Goal: Task Accomplishment & Management: Manage account settings

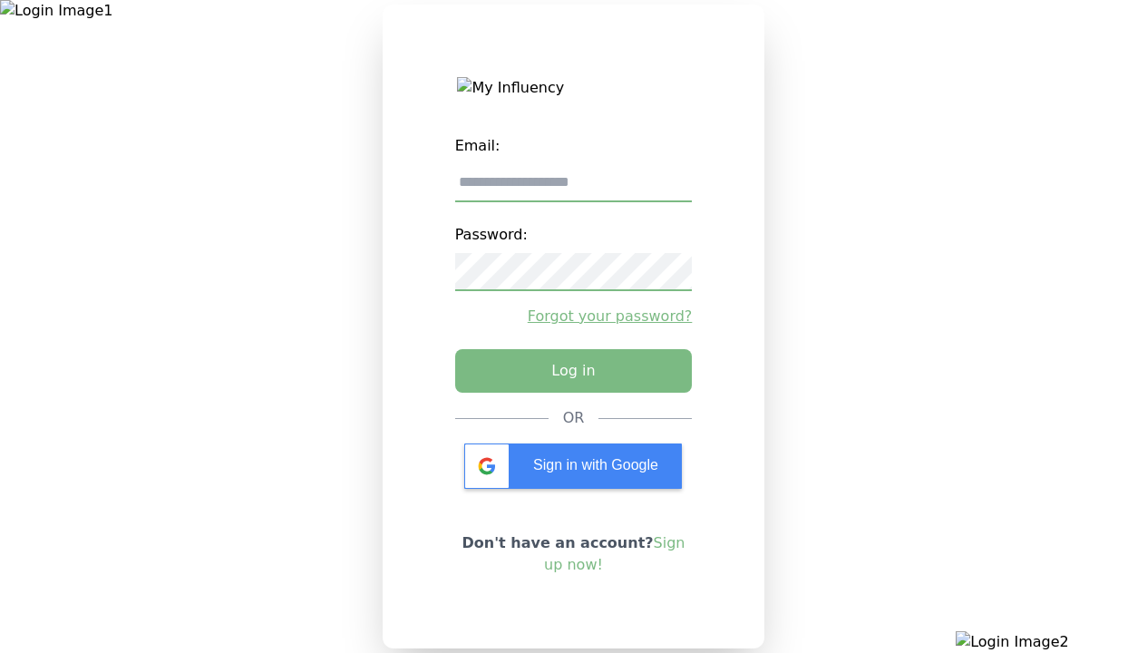
click at [573, 190] on input "email" at bounding box center [574, 183] width 238 height 38
type input "**********"
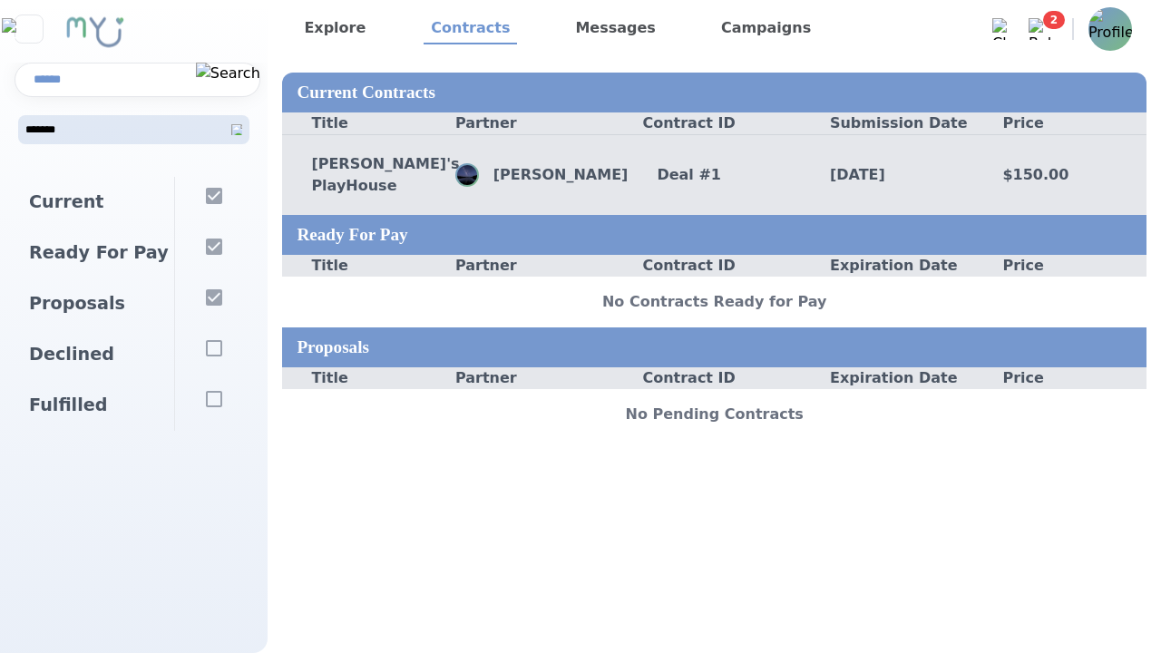
click at [714, 178] on div "Deal # 1" at bounding box center [714, 175] width 173 height 22
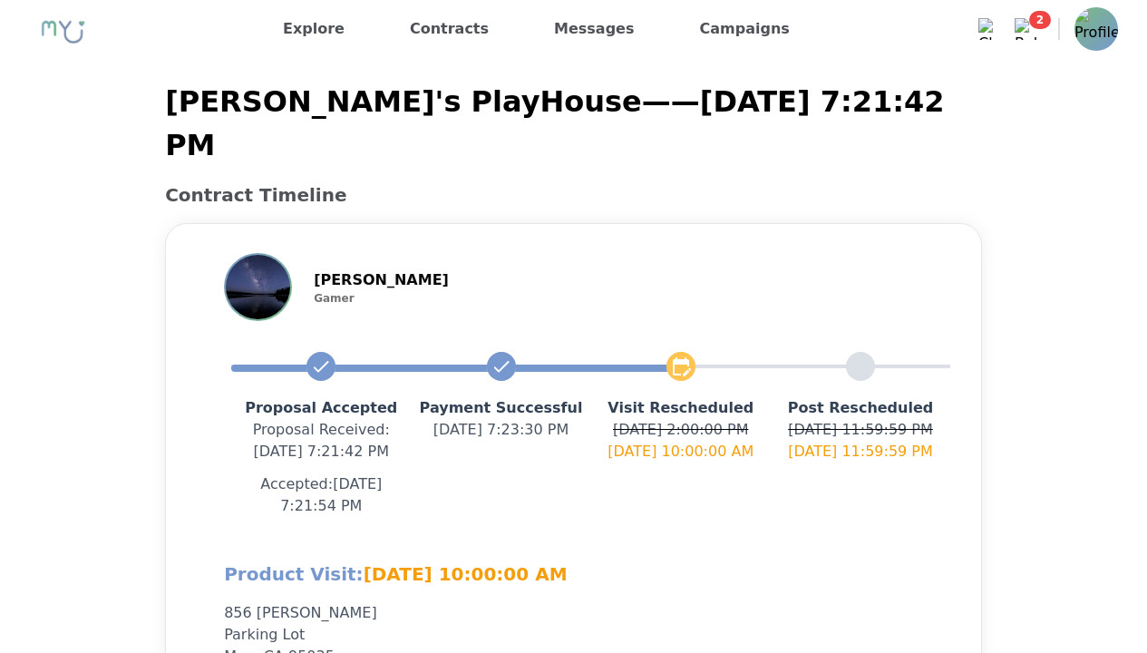
click at [1100, 41] on img at bounding box center [1097, 29] width 44 height 44
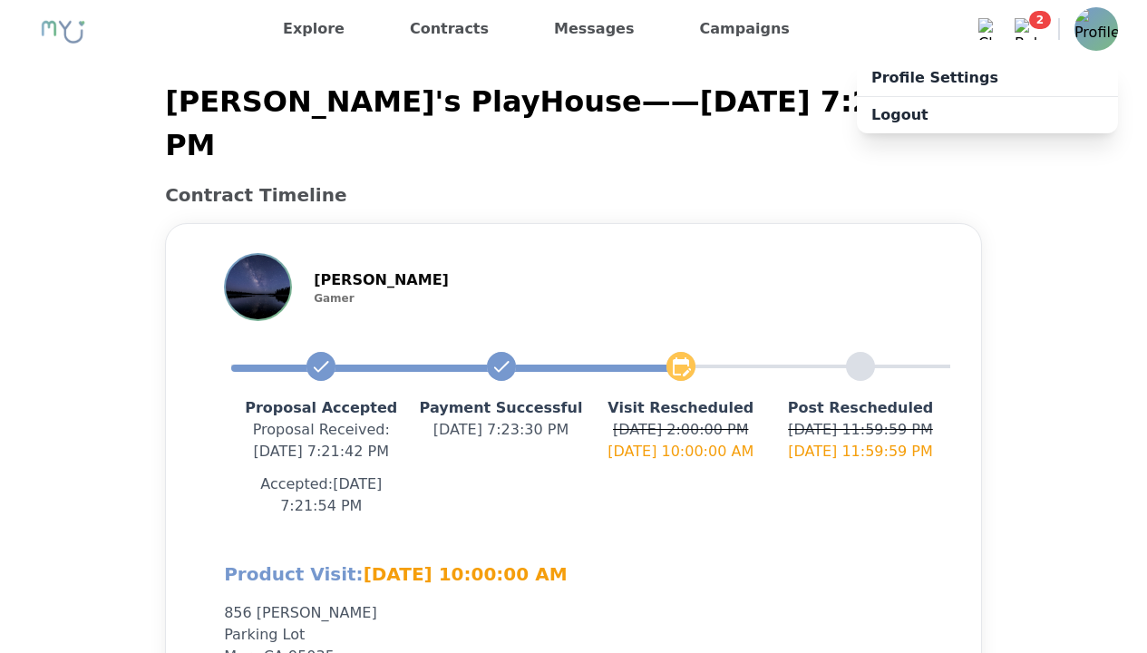
click at [722, 350] on div "Proposal Accepted Proposal Received : 9/29/2025, 7:21:42 PM Accepted: 9/29/2025…" at bounding box center [590, 440] width 719 height 181
click at [201, 253] on div "John Gamer Gamer" at bounding box center [573, 287] width 757 height 68
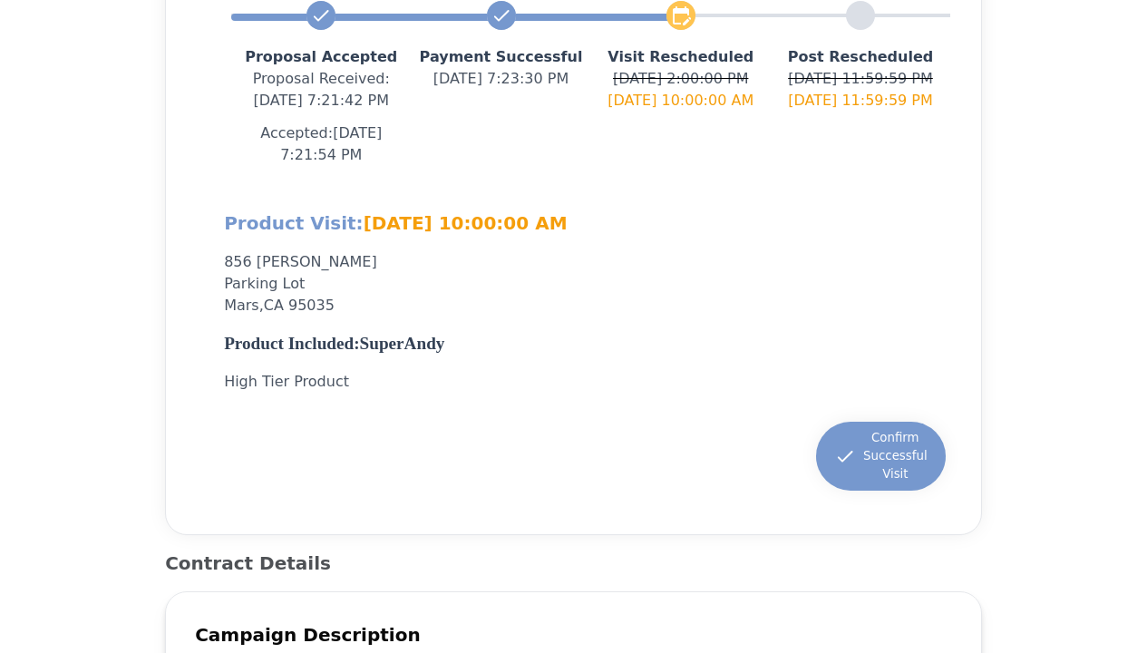
scroll to position [453, 0]
